Goal: Information Seeking & Learning: Learn about a topic

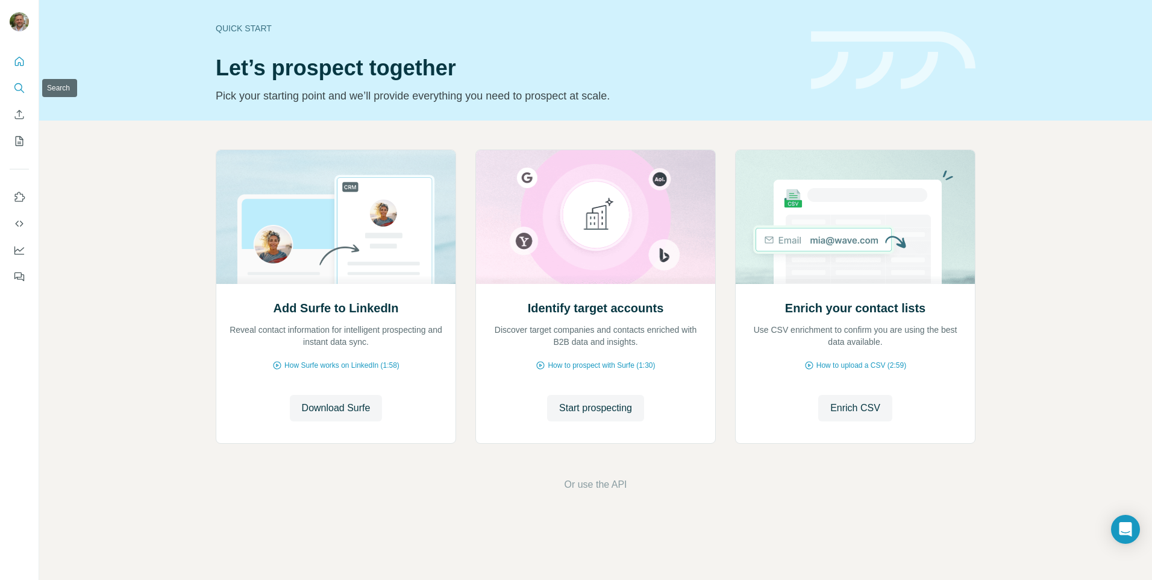
click at [16, 87] on icon "Search" at bounding box center [19, 88] width 12 height 12
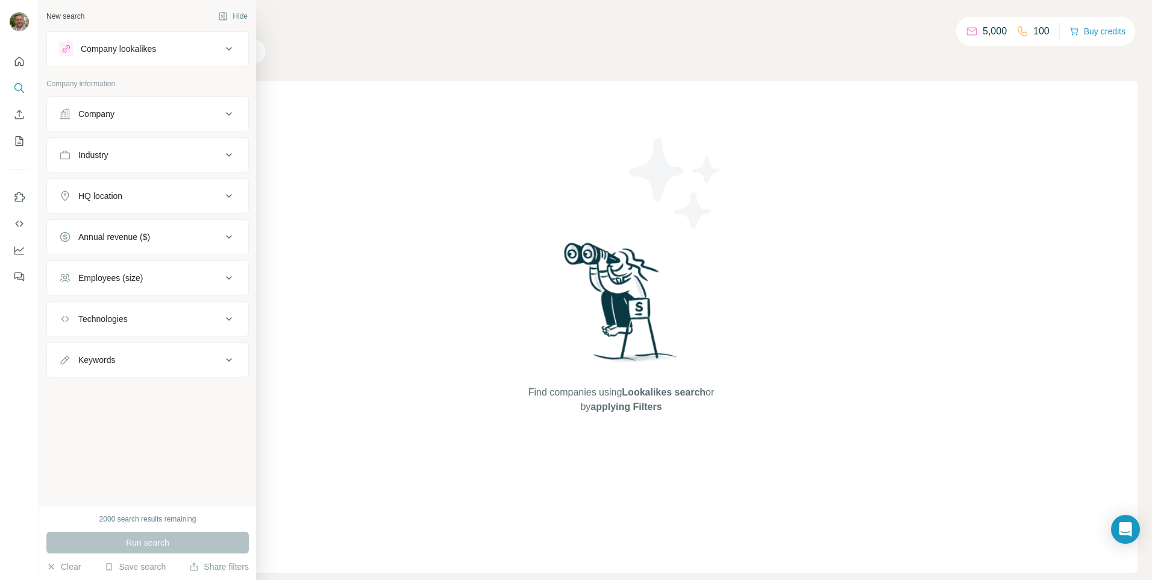
click at [103, 117] on div "Company" at bounding box center [96, 114] width 36 height 12
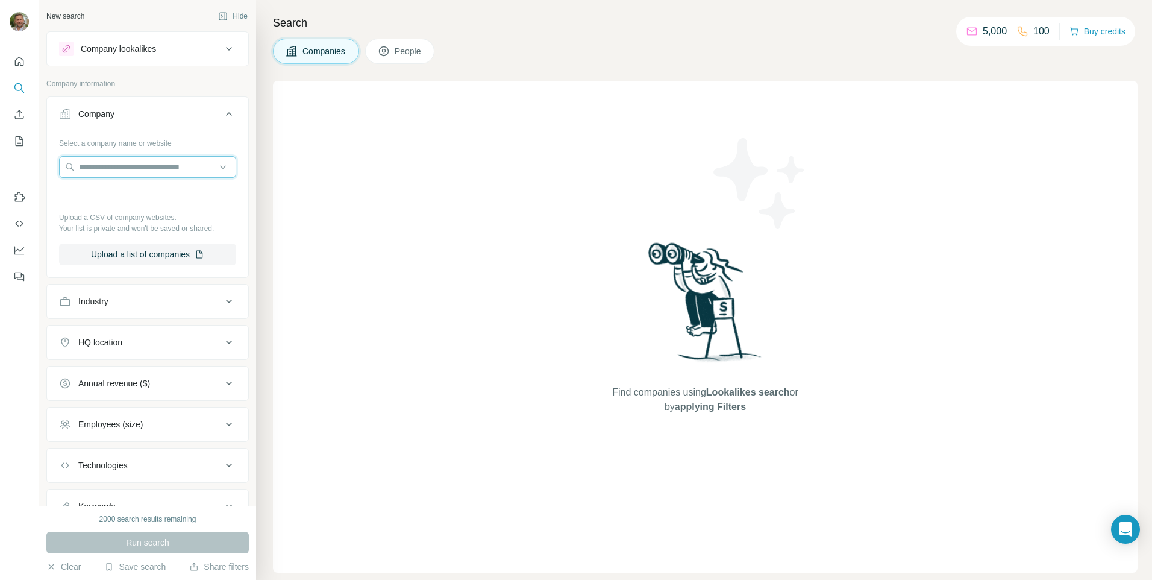
click at [113, 163] on input "text" at bounding box center [147, 167] width 177 height 22
type input "**********"
click at [164, 196] on p "Command Medical Products" at bounding box center [146, 194] width 106 height 12
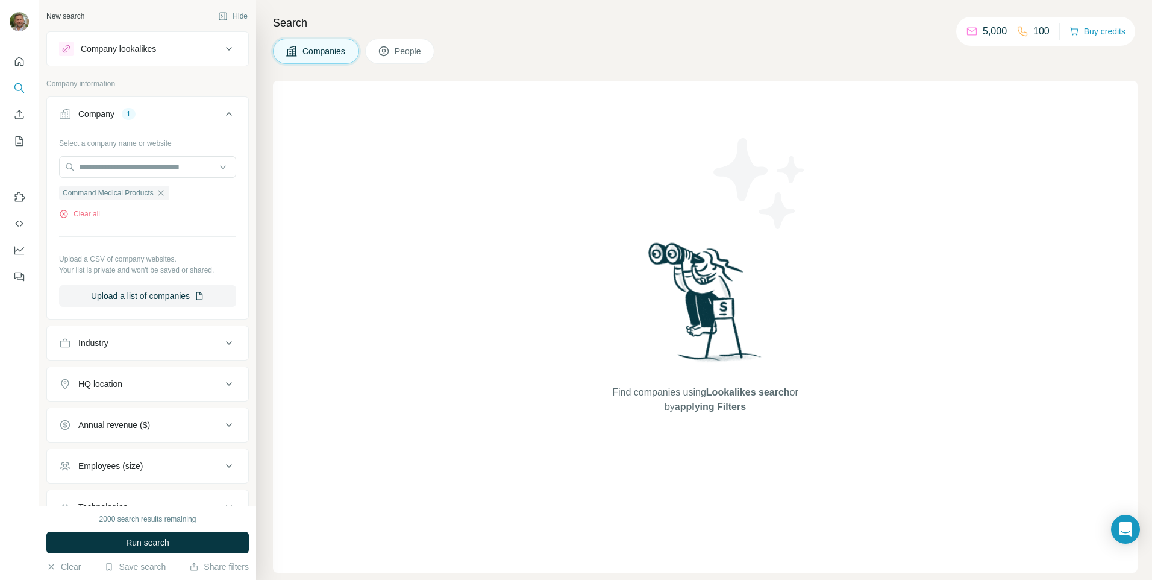
click at [143, 545] on span "Run search" at bounding box center [147, 542] width 43 height 12
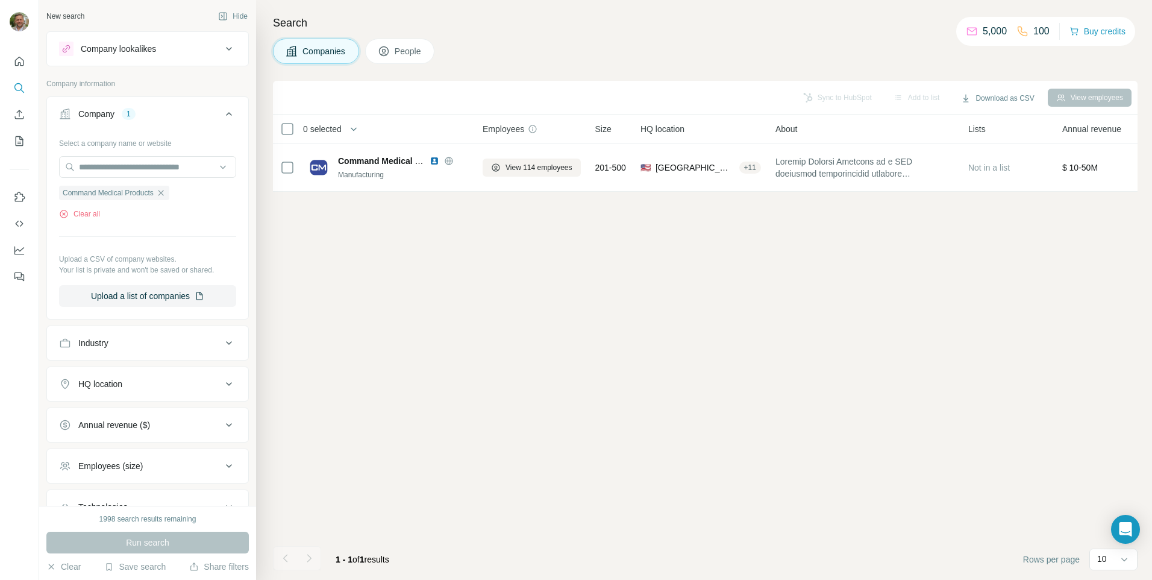
click at [405, 50] on span "People" at bounding box center [409, 51] width 28 height 12
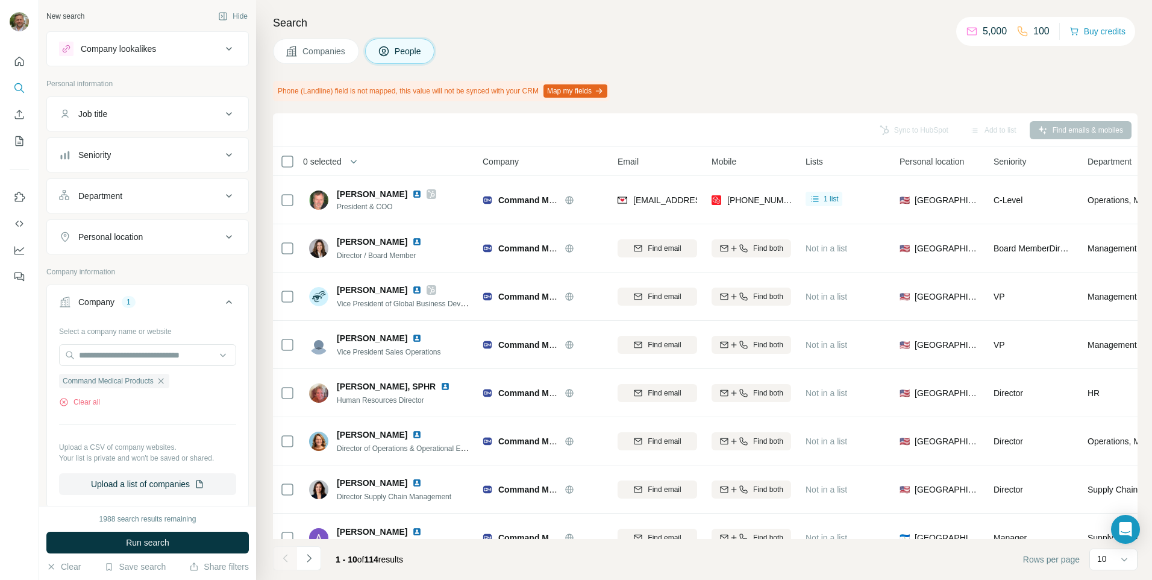
click at [827, 201] on span "1 list" at bounding box center [831, 198] width 15 height 11
click at [831, 196] on span "1 list" at bounding box center [831, 198] width 15 height 11
click at [28, 140] on button "My lists" at bounding box center [19, 141] width 19 height 22
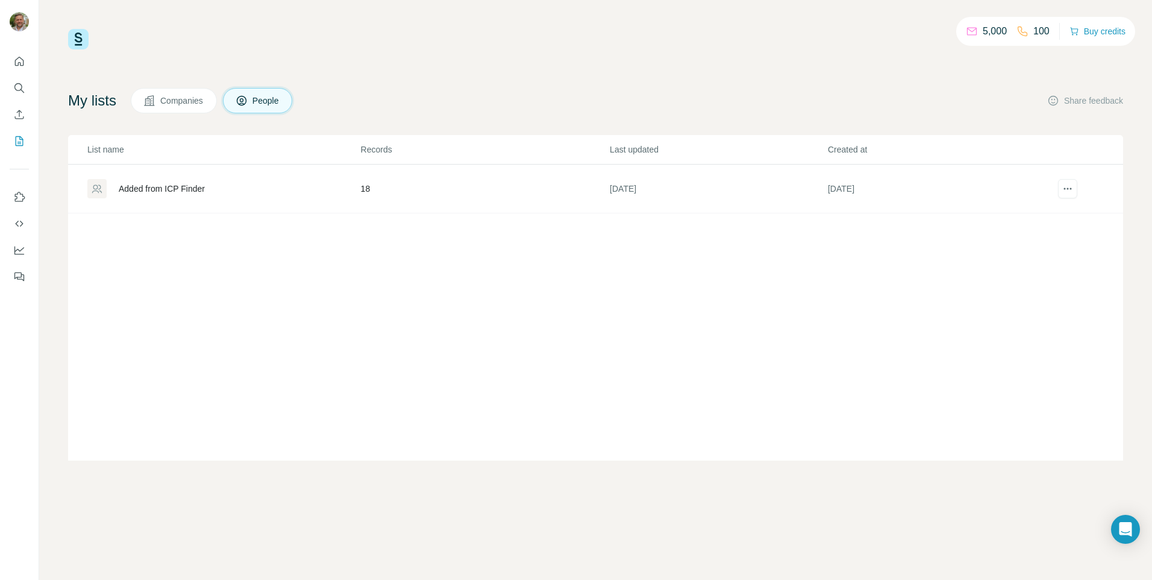
click at [172, 189] on div "Added from ICP Finder" at bounding box center [162, 189] width 86 height 12
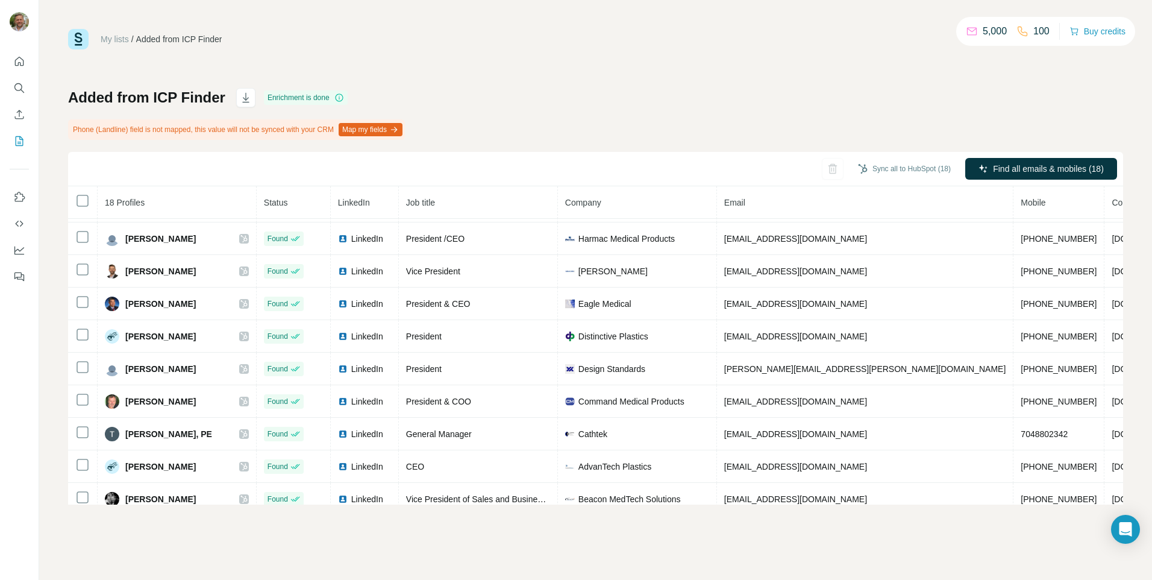
scroll to position [311, 0]
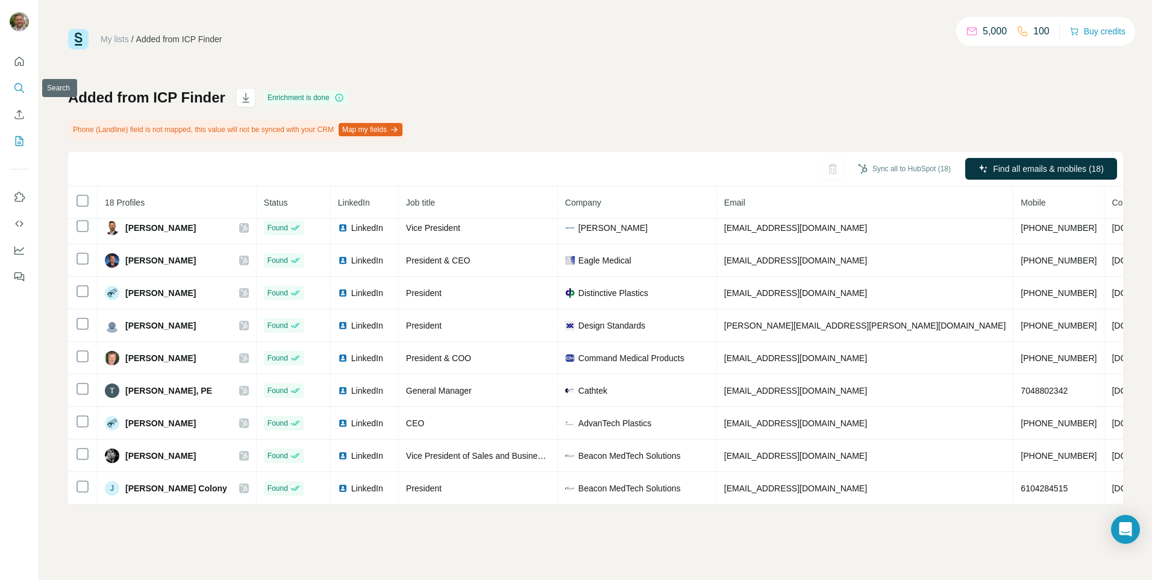
click at [19, 87] on icon "Search" at bounding box center [19, 88] width 12 height 12
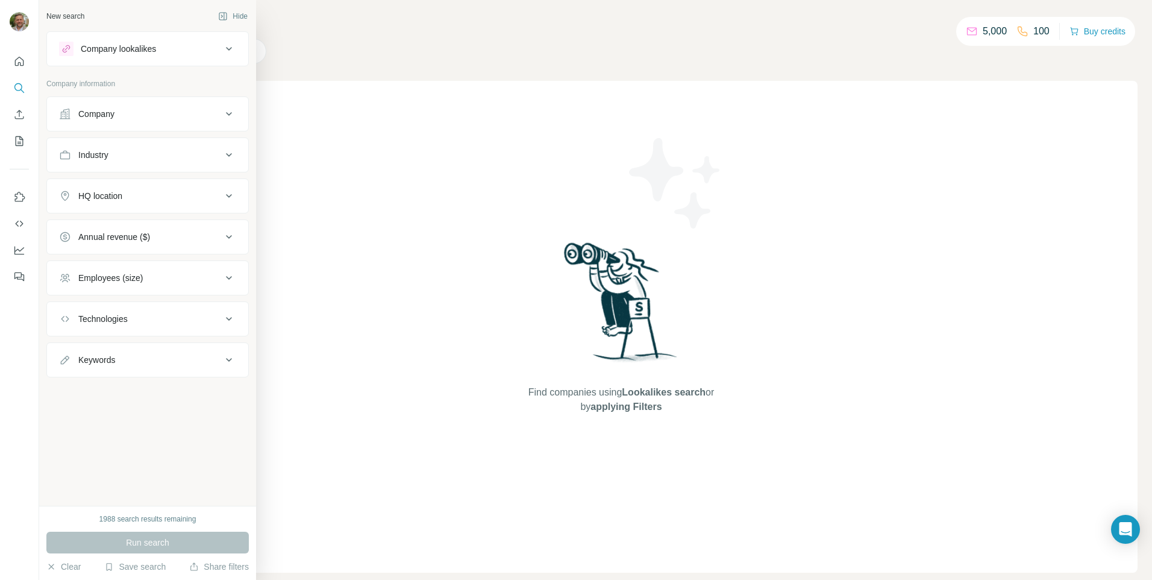
click at [140, 116] on div "Company" at bounding box center [140, 114] width 163 height 12
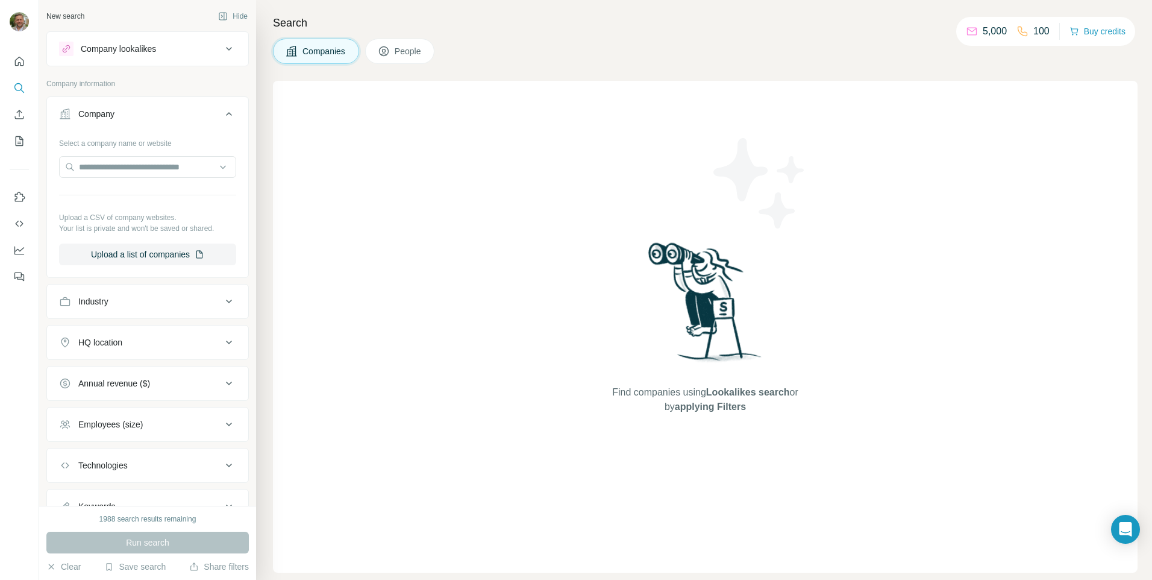
click at [129, 251] on button "Upload a list of companies" at bounding box center [147, 254] width 177 height 22
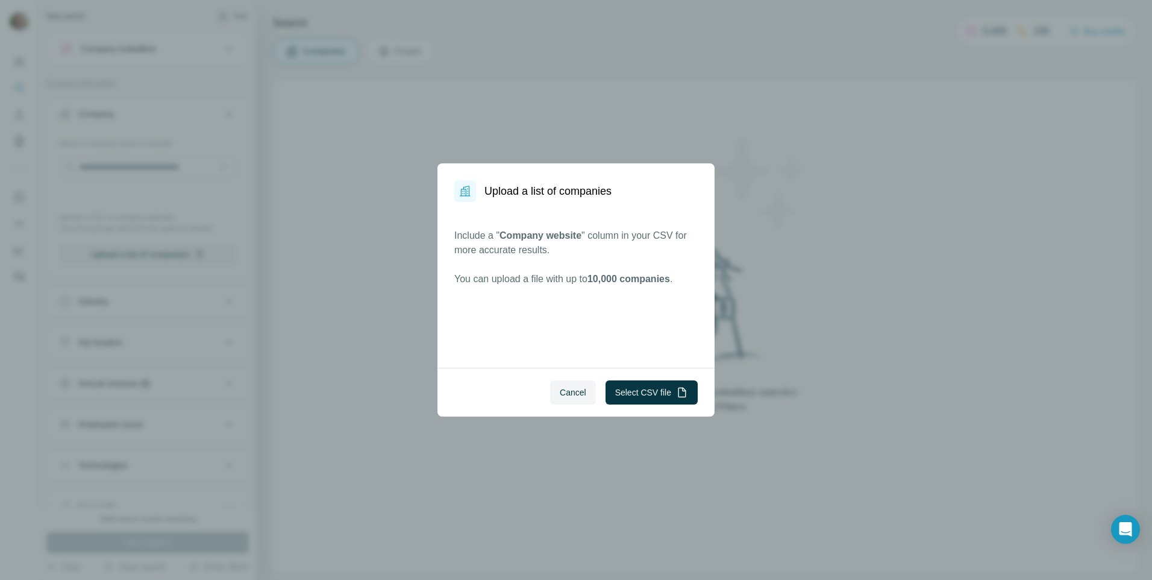
drag, startPoint x: 571, startPoint y: 396, endPoint x: 563, endPoint y: 389, distance: 10.3
click at [571, 395] on span "Cancel" at bounding box center [573, 392] width 27 height 12
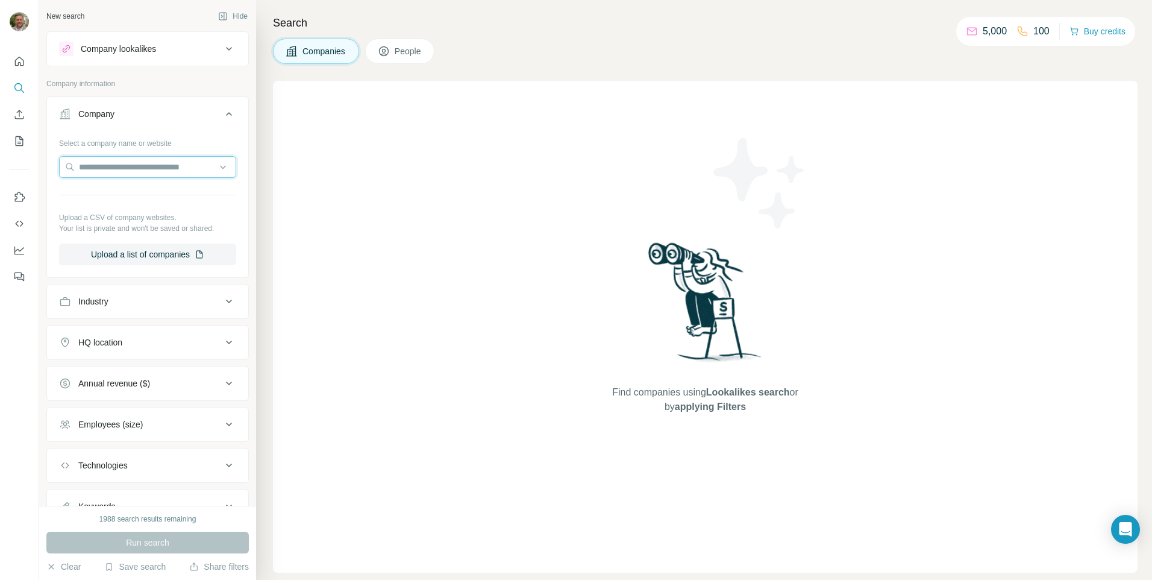
click at [103, 164] on input "text" at bounding box center [147, 167] width 177 height 22
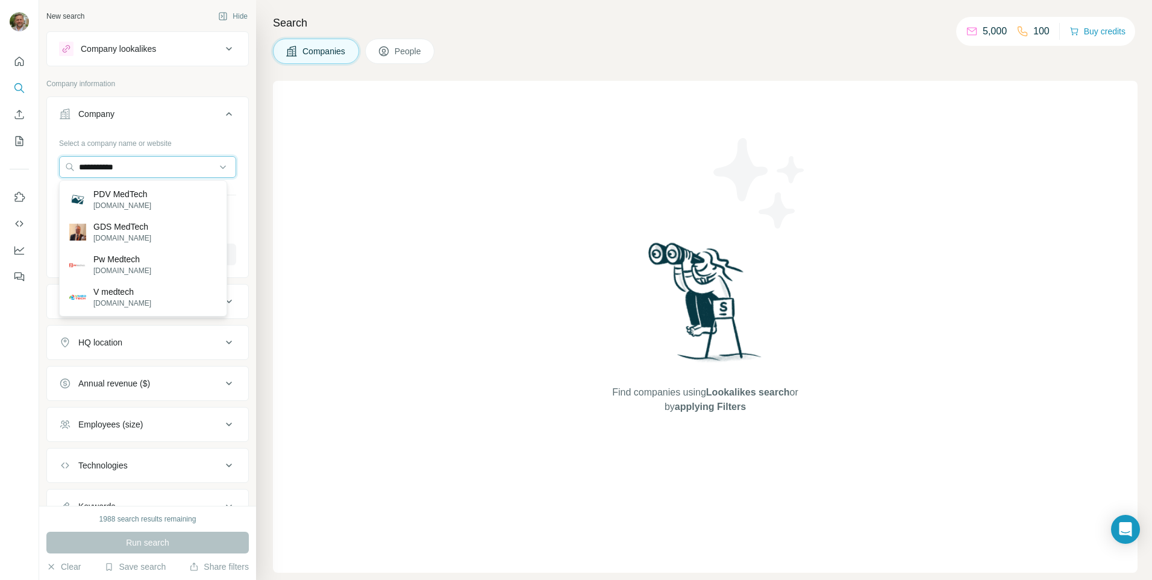
type input "**********"
click at [117, 192] on p "PDV MedTech" at bounding box center [122, 194] width 58 height 12
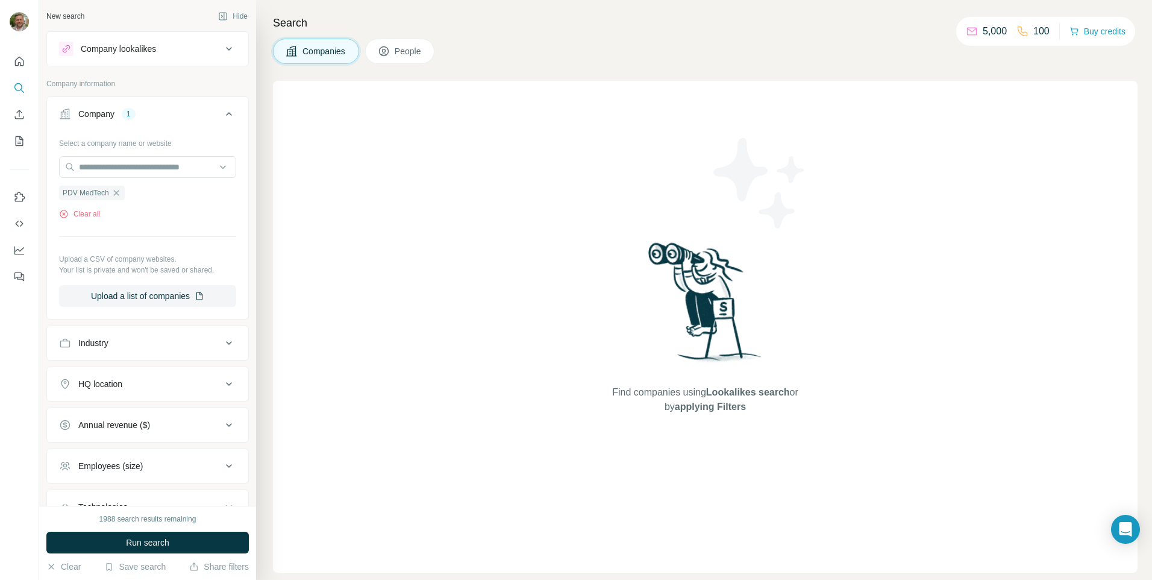
click at [114, 545] on button "Run search" at bounding box center [147, 542] width 202 height 22
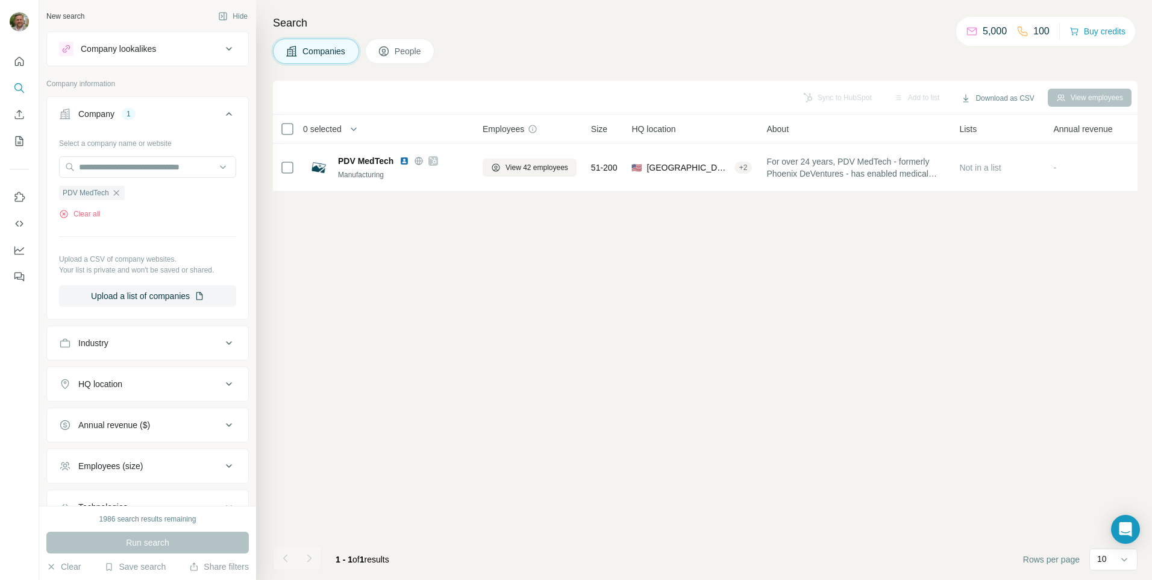
click at [401, 48] on span "People" at bounding box center [409, 51] width 28 height 12
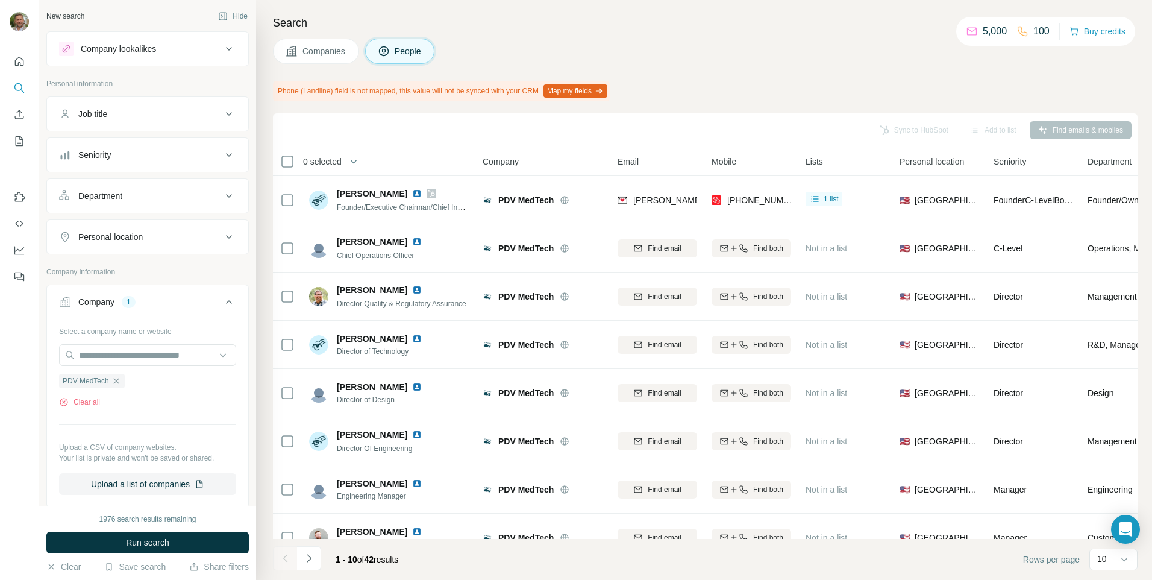
click at [189, 159] on div "Seniority" at bounding box center [140, 155] width 163 height 12
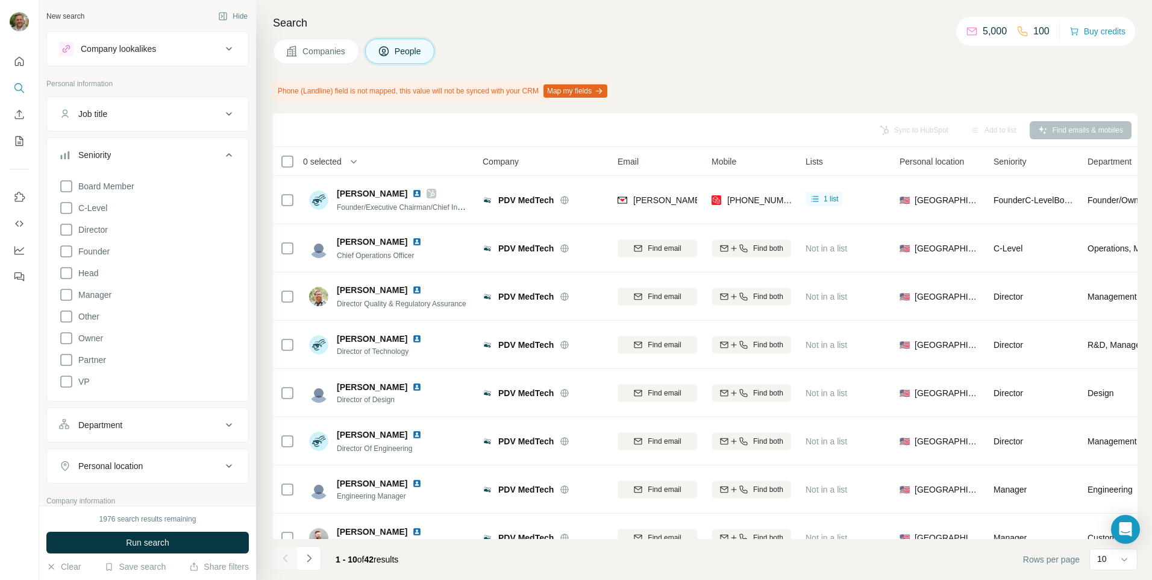
click at [67, 184] on icon at bounding box center [66, 186] width 14 height 14
click at [67, 209] on icon at bounding box center [66, 208] width 14 height 14
click at [64, 385] on icon at bounding box center [66, 381] width 14 height 14
click at [116, 541] on button "Run search" at bounding box center [147, 542] width 202 height 22
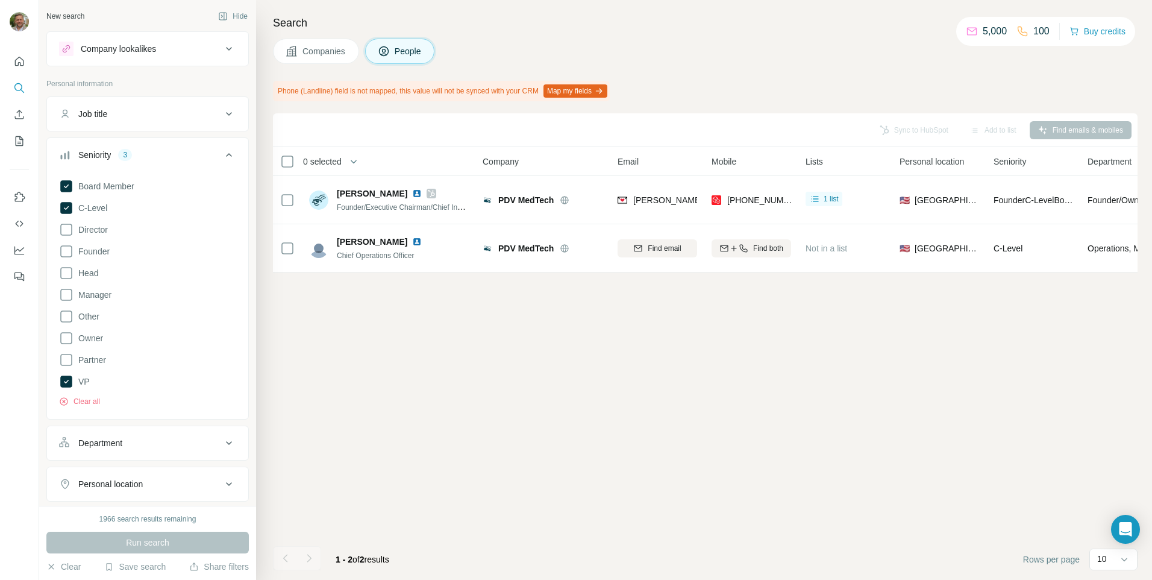
click at [69, 227] on icon at bounding box center [66, 229] width 14 height 14
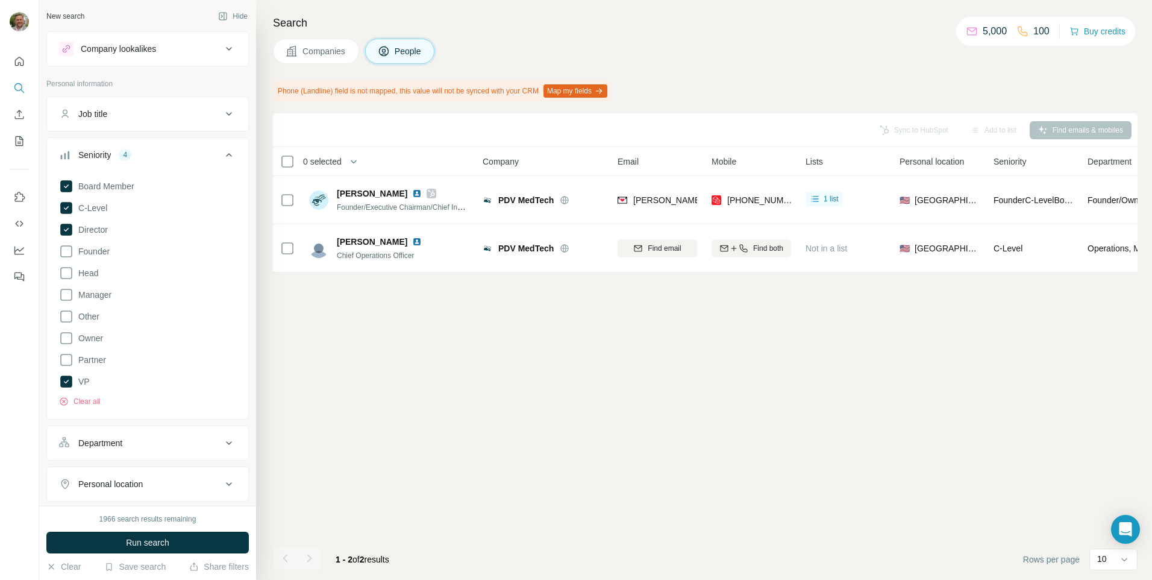
click at [154, 540] on span "Run search" at bounding box center [147, 542] width 43 height 12
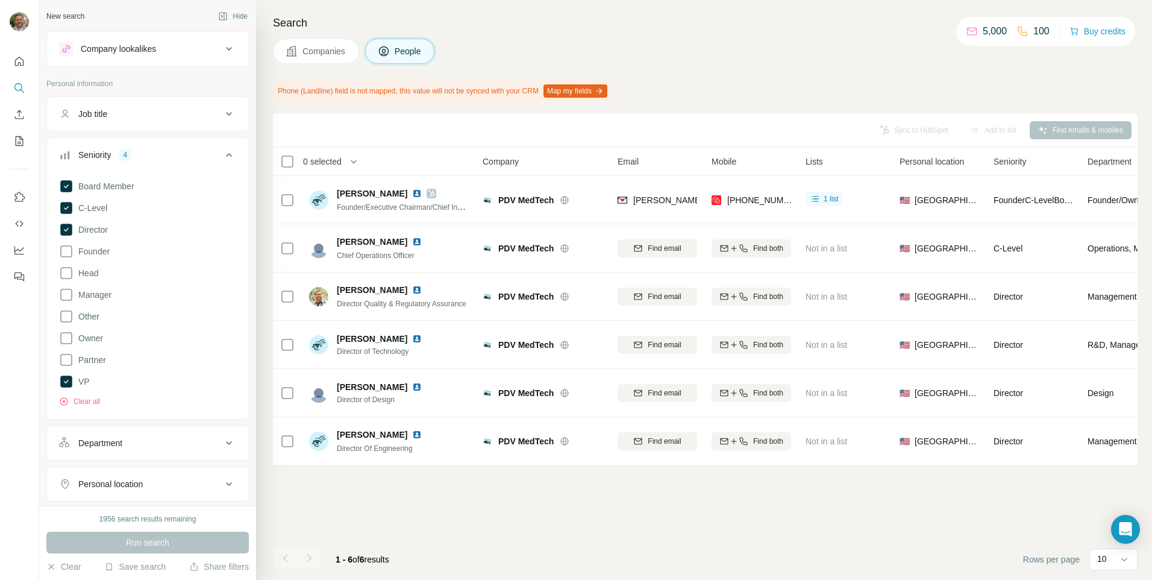
click at [66, 294] on icon at bounding box center [66, 294] width 14 height 14
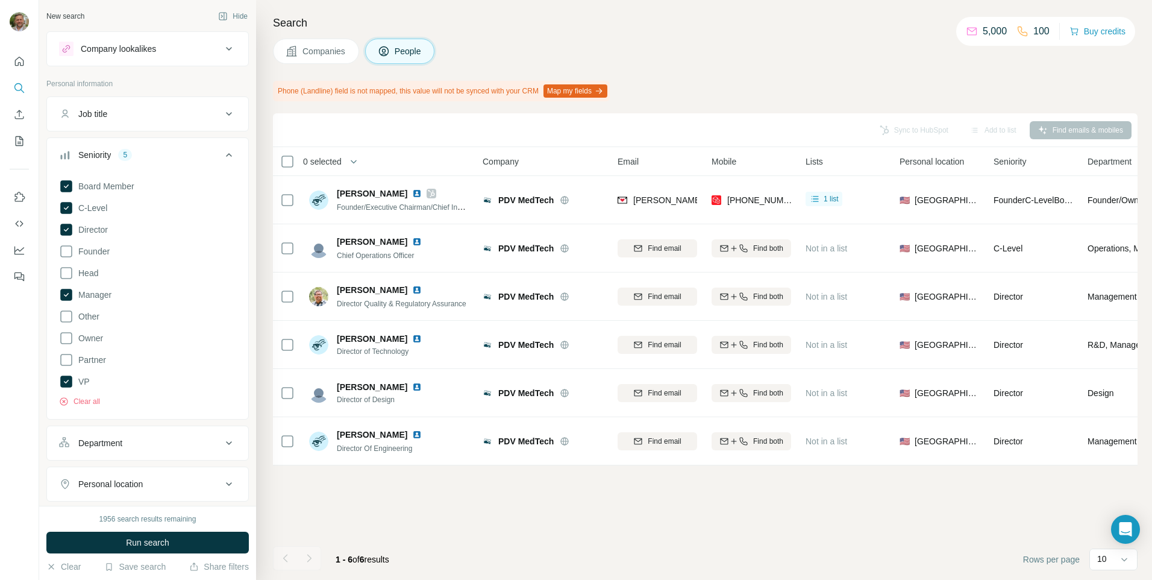
click at [152, 545] on span "Run search" at bounding box center [147, 542] width 43 height 12
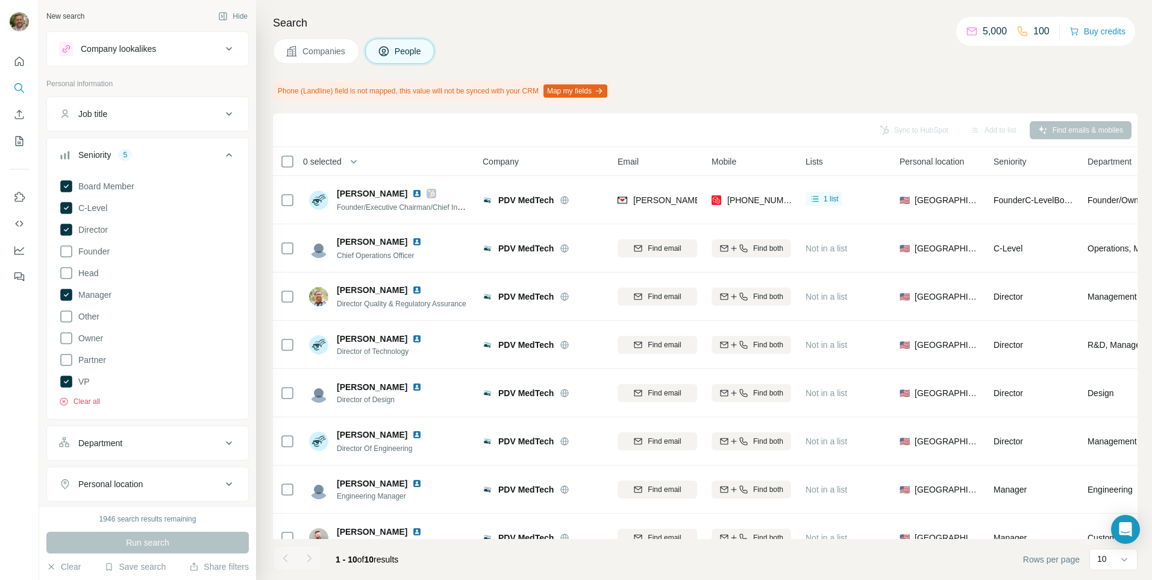
click at [90, 404] on button "Clear all" at bounding box center [79, 401] width 41 height 11
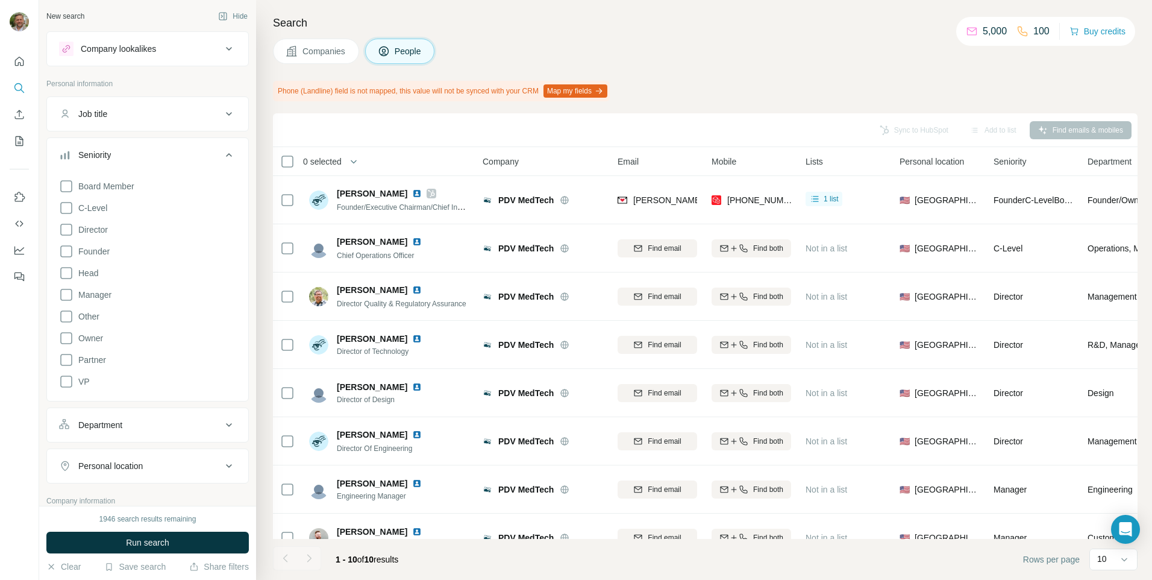
click at [143, 542] on span "Run search" at bounding box center [147, 542] width 43 height 12
click at [1118, 564] on div "10" at bounding box center [1112, 558] width 30 height 12
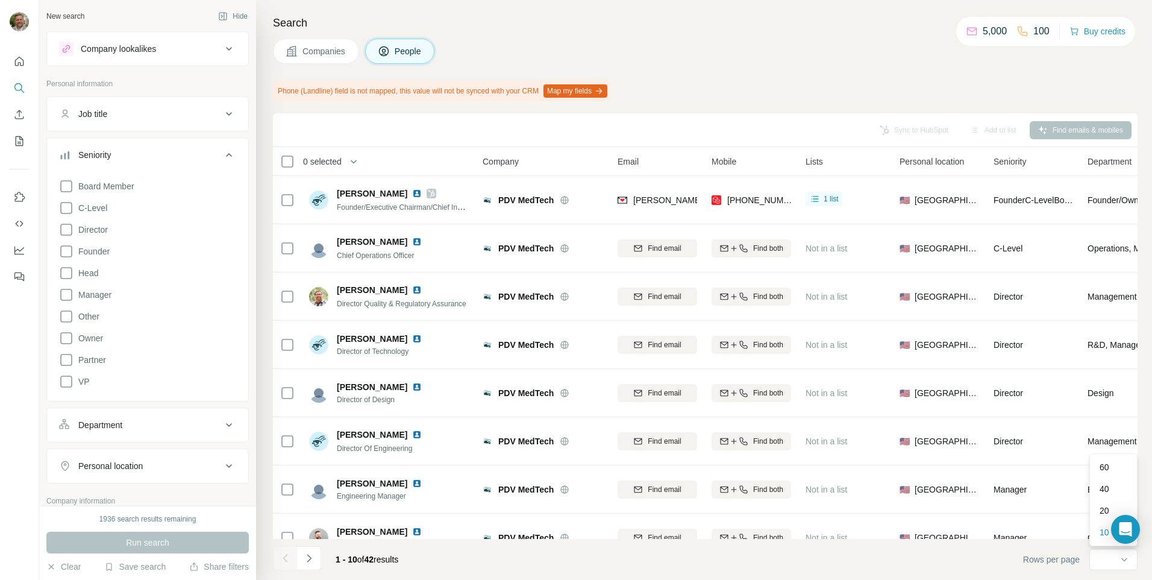
click at [1102, 466] on p "60" at bounding box center [1105, 467] width 10 height 12
